Goal: Task Accomplishment & Management: Manage account settings

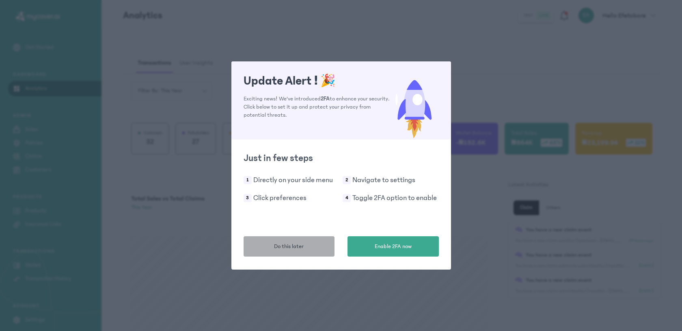
click at [302, 243] on span "Do this later" at bounding box center [289, 246] width 30 height 9
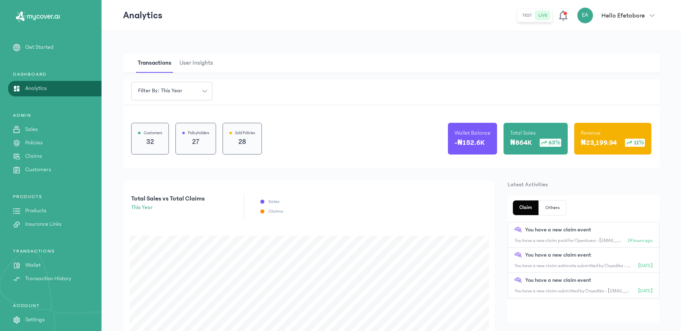
click at [39, 153] on p "Claims" at bounding box center [33, 156] width 17 height 9
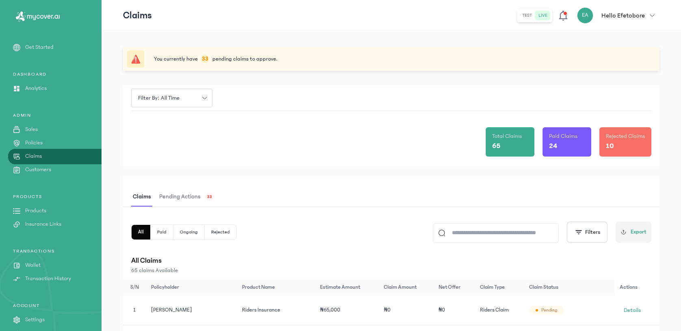
click at [205, 197] on div "33" at bounding box center [209, 196] width 8 height 8
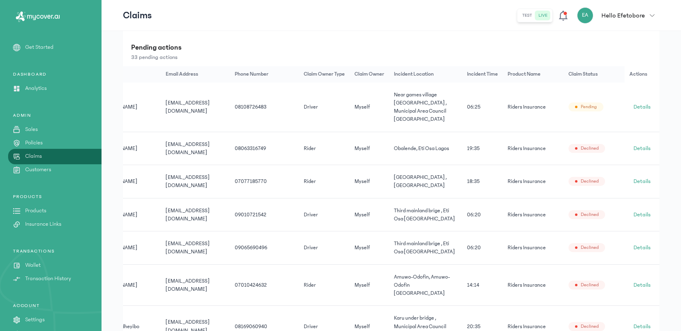
scroll to position [0, 76]
click at [644, 103] on span "Details" at bounding box center [641, 107] width 17 height 8
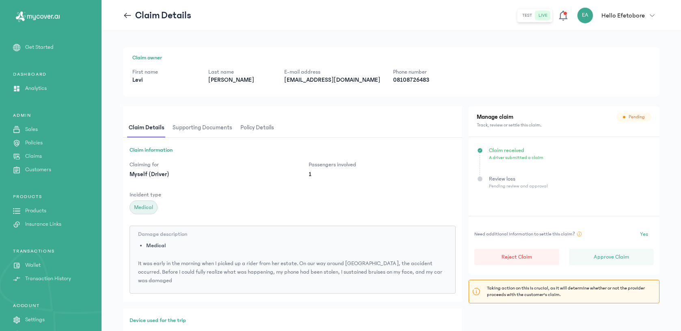
click at [253, 132] on span "Policy details" at bounding box center [257, 127] width 37 height 19
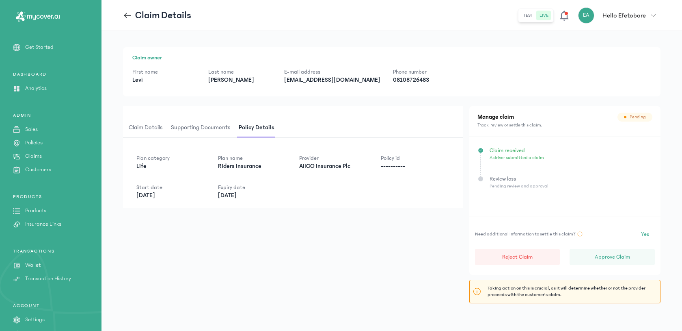
click at [140, 132] on span "Claim details" at bounding box center [145, 127] width 37 height 19
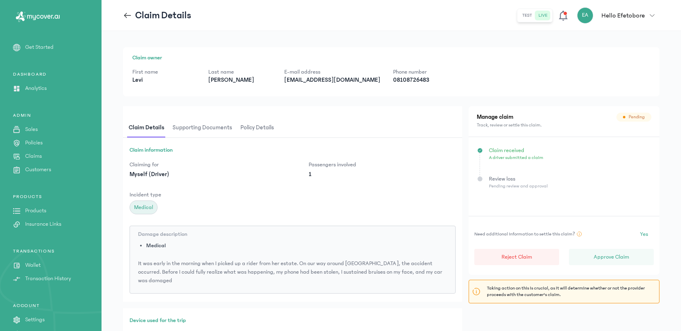
click at [318, 82] on p "[EMAIL_ADDRESS][DOMAIN_NAME]" at bounding box center [332, 80] width 96 height 8
copy p "[EMAIL_ADDRESS][DOMAIN_NAME]"
click at [327, 217] on div "Claim information Claiming for Myself (Driver) Passengers involved 1 Incident t…" at bounding box center [292, 220] width 339 height 164
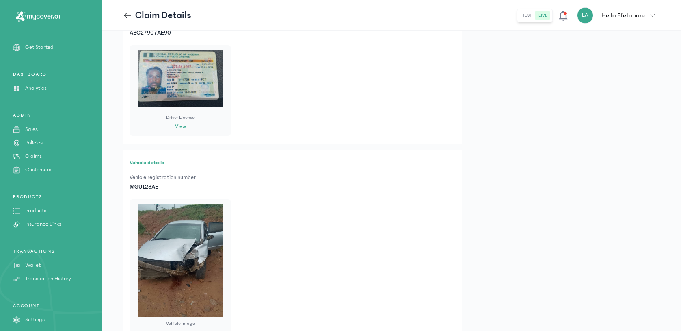
scroll to position [503, 0]
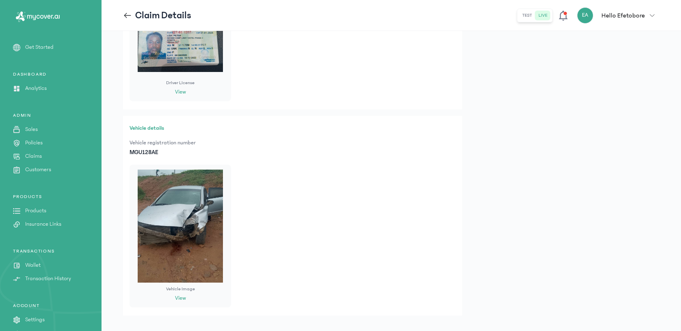
click at [178, 88] on button "View" at bounding box center [180, 92] width 11 height 9
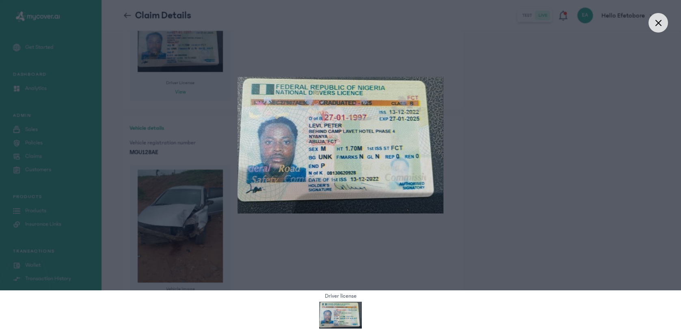
click at [501, 131] on div at bounding box center [340, 145] width 681 height 290
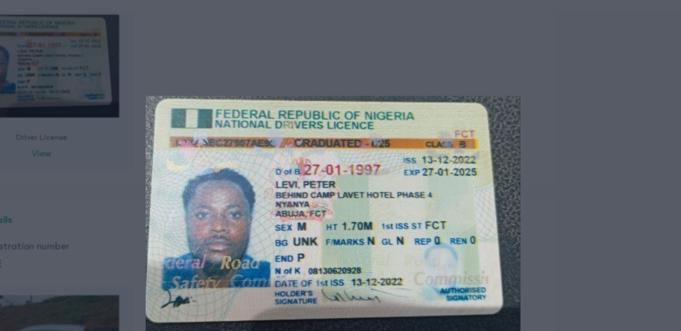
scroll to position [400, 0]
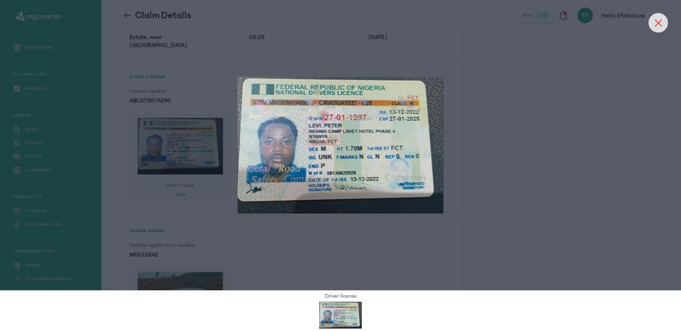
click at [655, 24] on div at bounding box center [657, 22] width 19 height 19
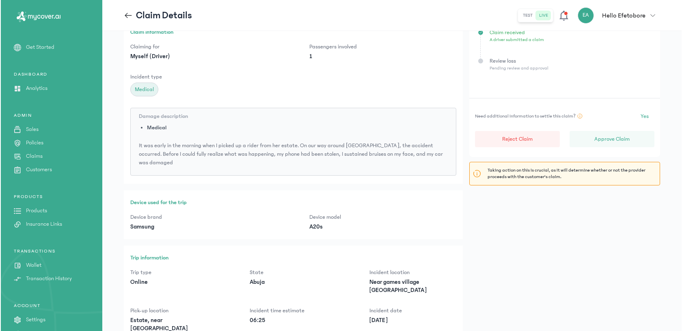
scroll to position [112, 0]
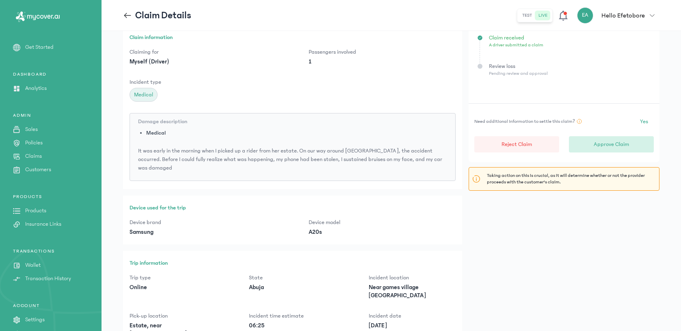
click at [610, 137] on button "Approve Claim" at bounding box center [611, 144] width 85 height 16
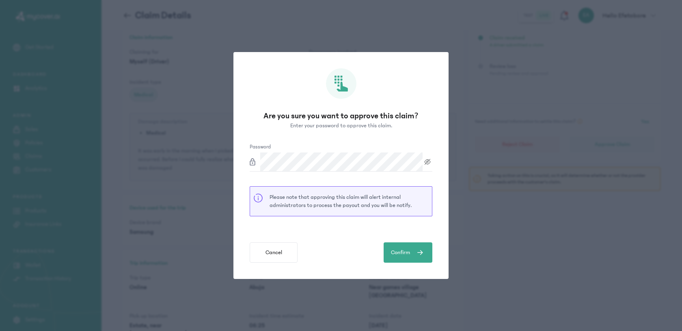
click at [237, 218] on div "Are you sure you want to approve this claim? Enter your password to approve thi…" at bounding box center [340, 165] width 215 height 227
click at [414, 251] on span "submit" at bounding box center [419, 252] width 19 height 10
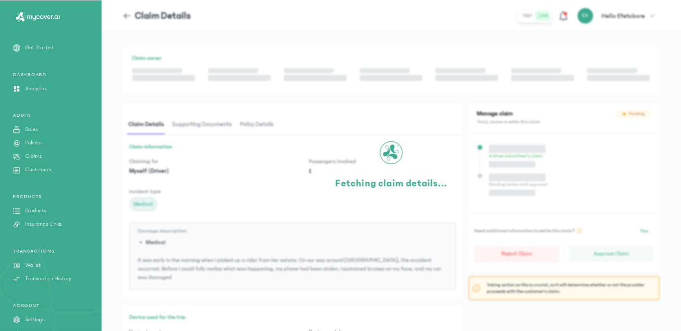
scroll to position [0, 0]
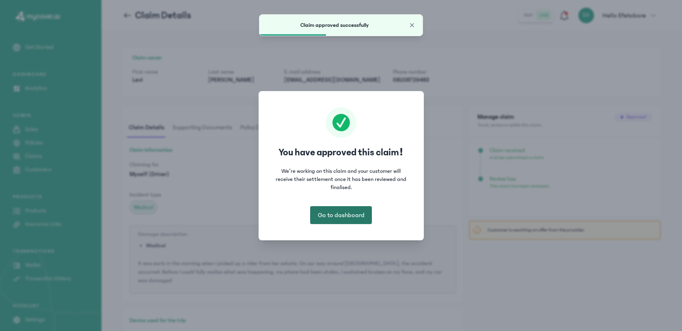
click at [370, 213] on button "Go to dashboard" at bounding box center [341, 215] width 62 height 18
